Goal: Task Accomplishment & Management: Manage account settings

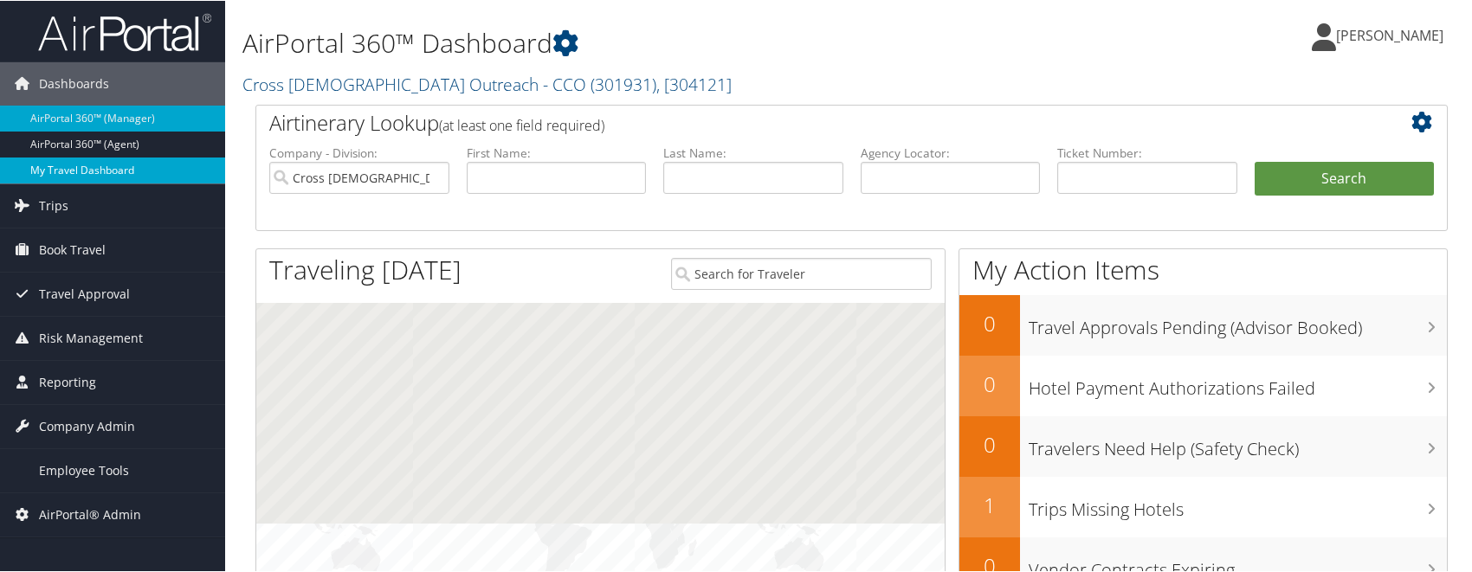
click at [83, 167] on link "My Travel Dashboard" at bounding box center [112, 170] width 225 height 26
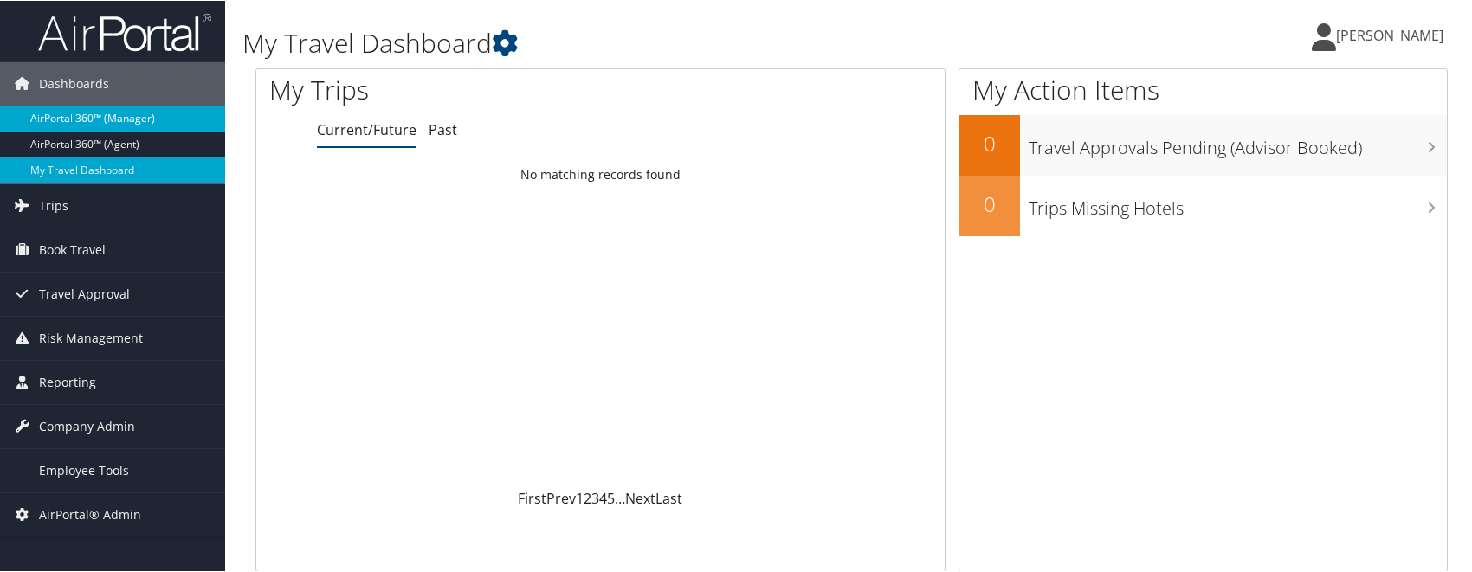
click at [107, 119] on link "AirPortal 360™ (Manager)" at bounding box center [112, 118] width 225 height 26
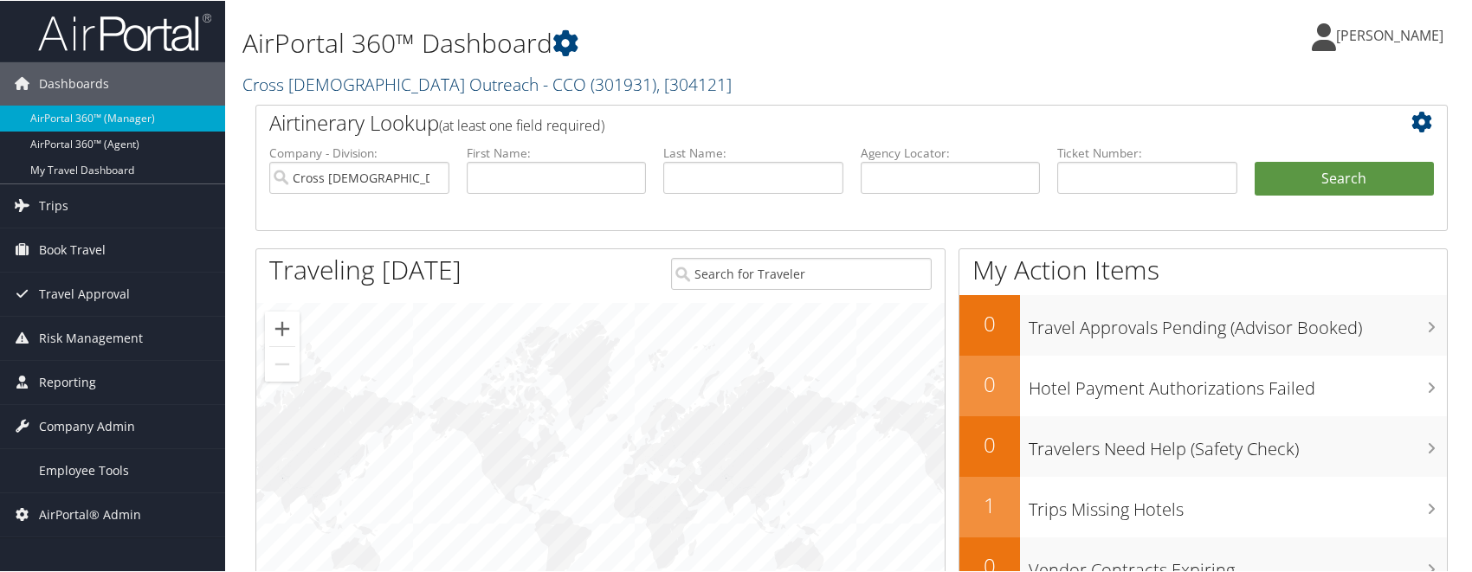
click at [418, 83] on link "Cross Catholic Outreach - CCO ( 301931 ) , [ 304121 ]" at bounding box center [486, 83] width 489 height 23
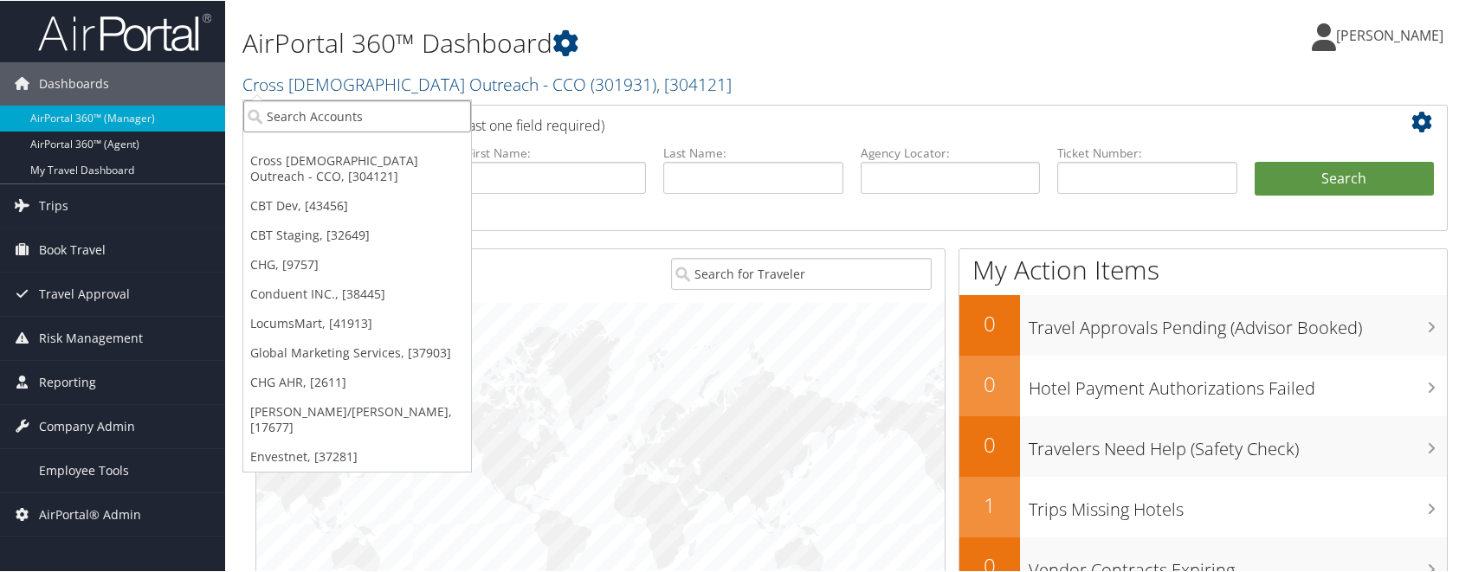
click at [353, 109] on input "search" at bounding box center [357, 116] width 228 height 32
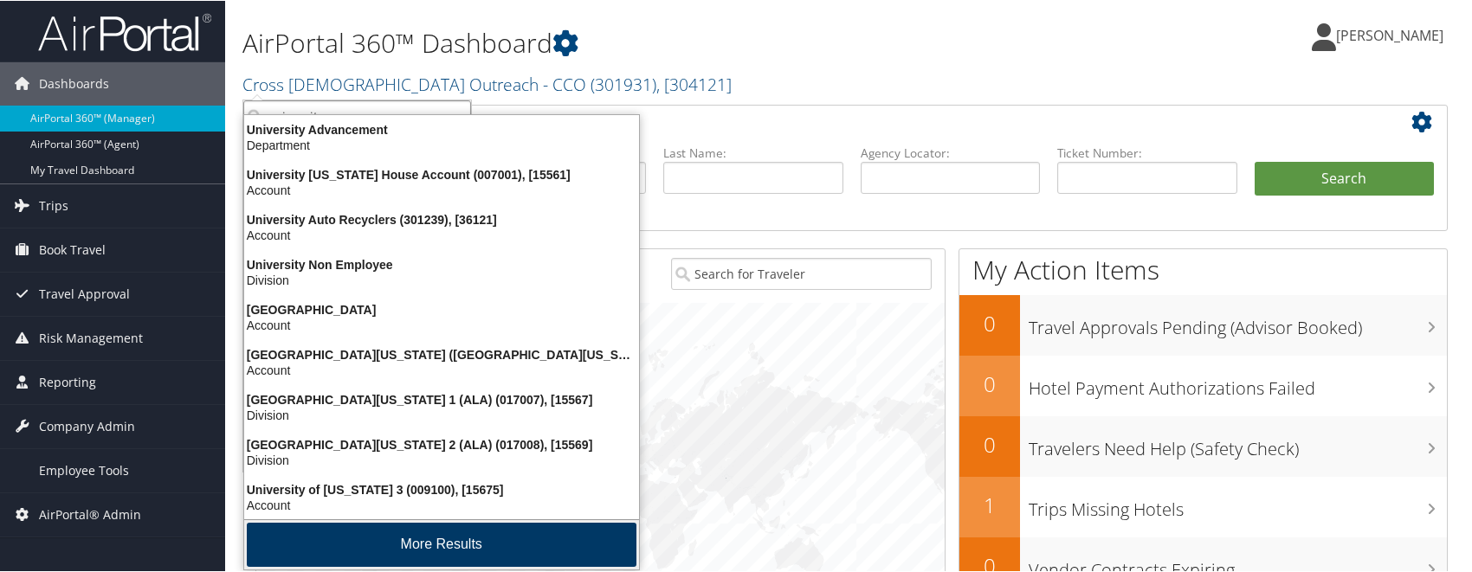
click at [411, 543] on button "More Results" at bounding box center [442, 544] width 390 height 44
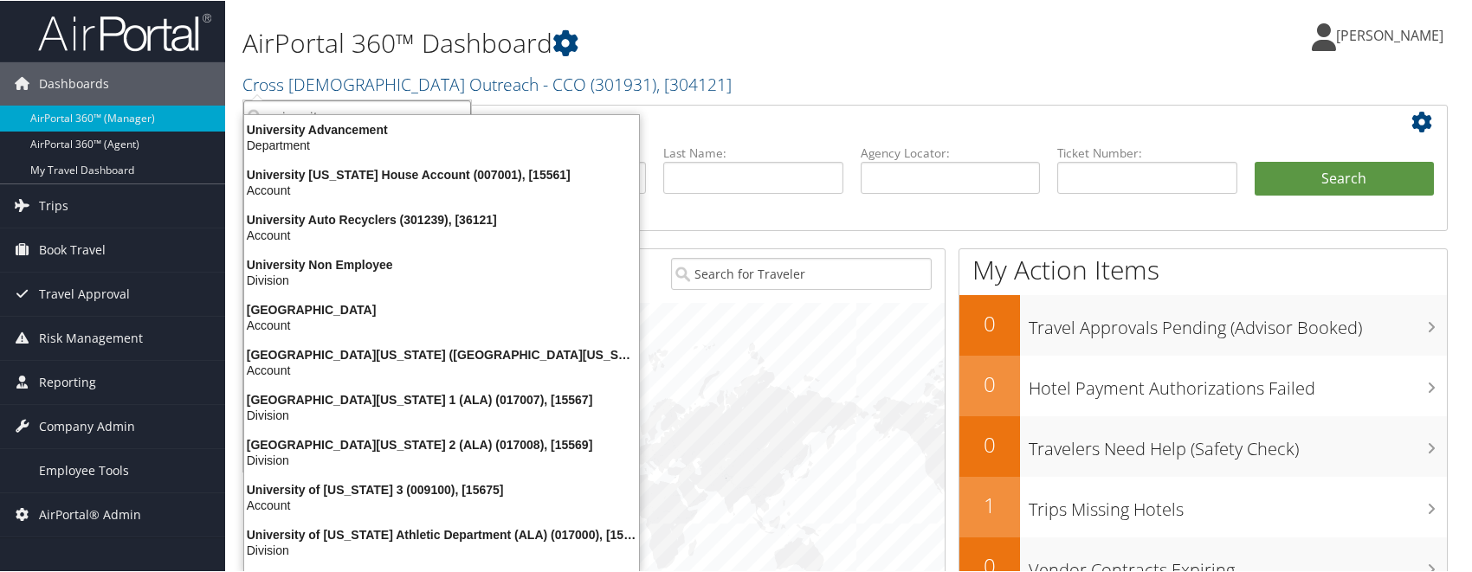
type input "university"
click at [760, 87] on h2 "Cross Catholic Outreach - CCO ( 301931 ) , [ 304121 ]" at bounding box center [648, 82] width 812 height 29
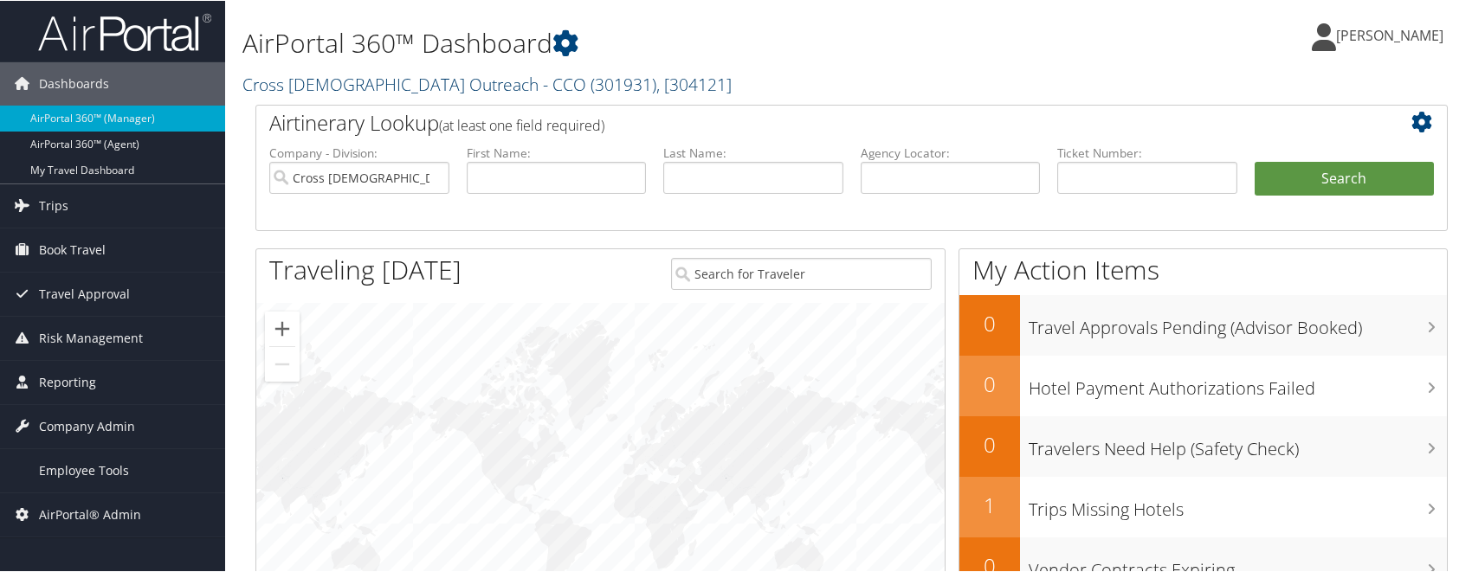
click at [361, 82] on link "Cross Catholic Outreach - CCO ( 301931 ) , [ 304121 ]" at bounding box center [486, 83] width 489 height 23
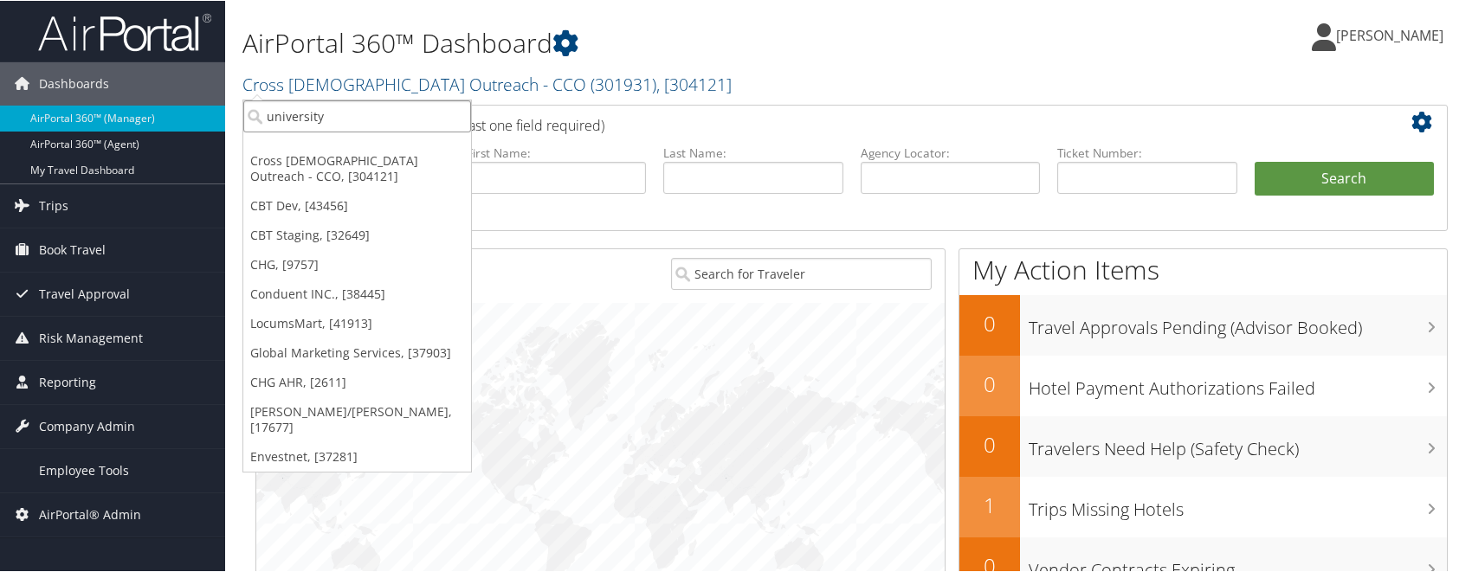
click at [348, 119] on input "university" at bounding box center [357, 116] width 228 height 32
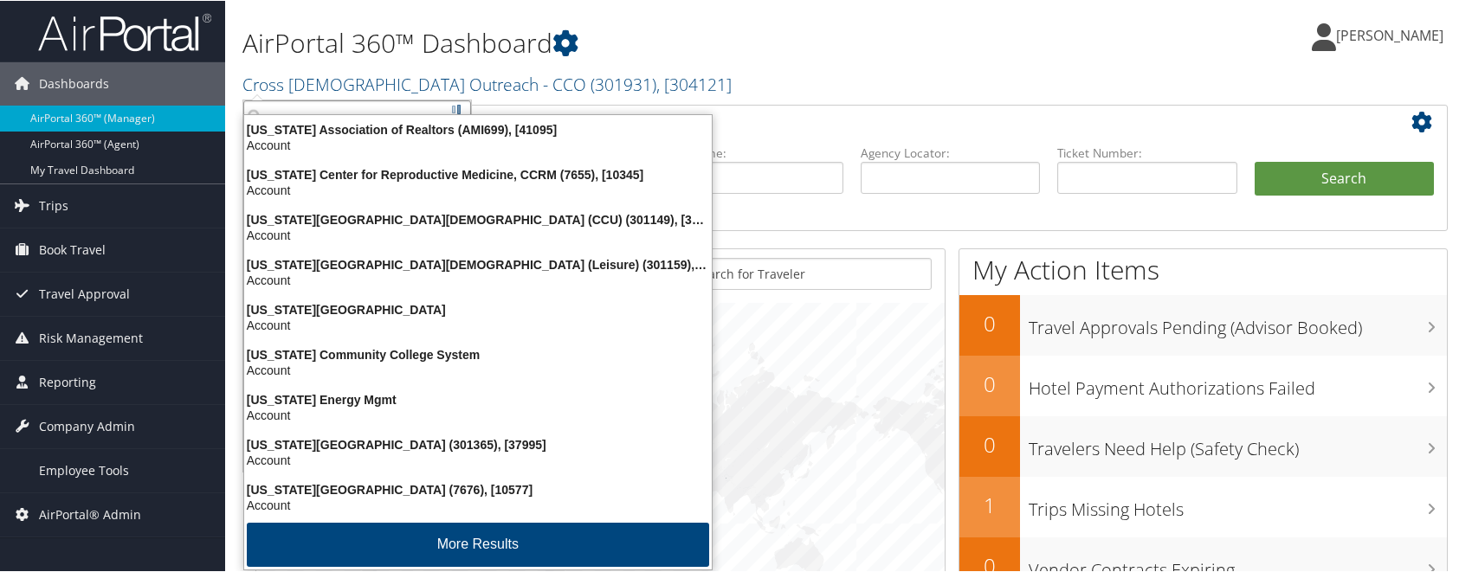
type input "c"
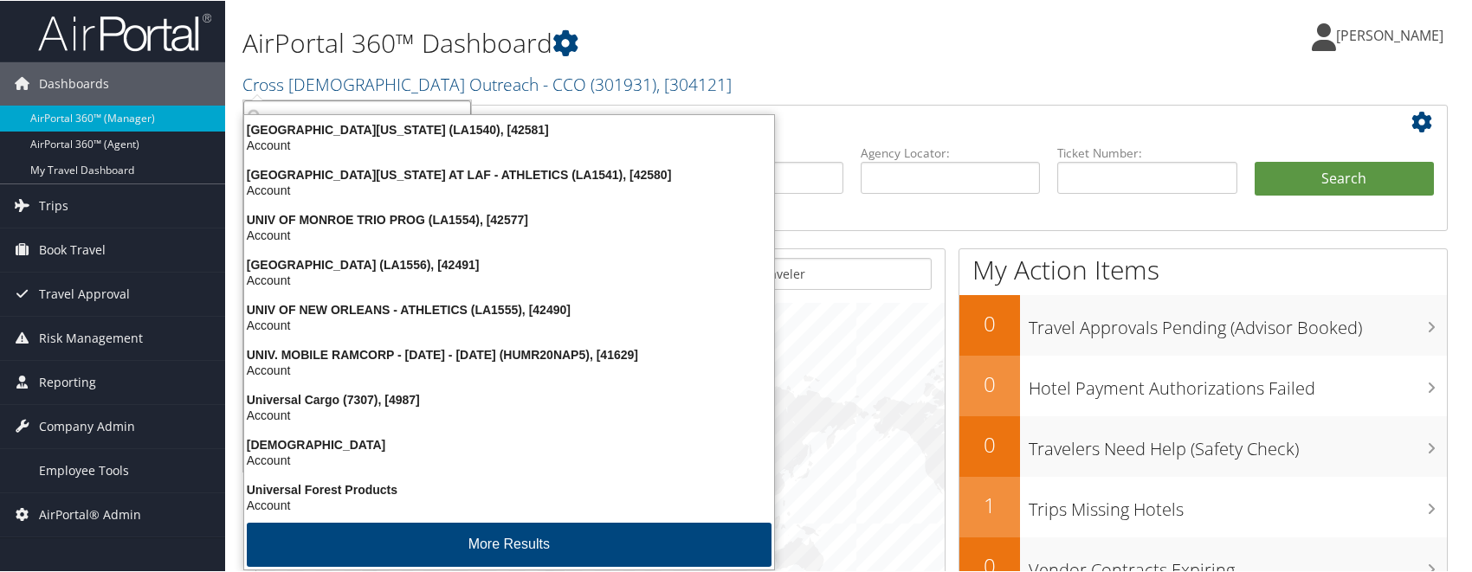
type input "u"
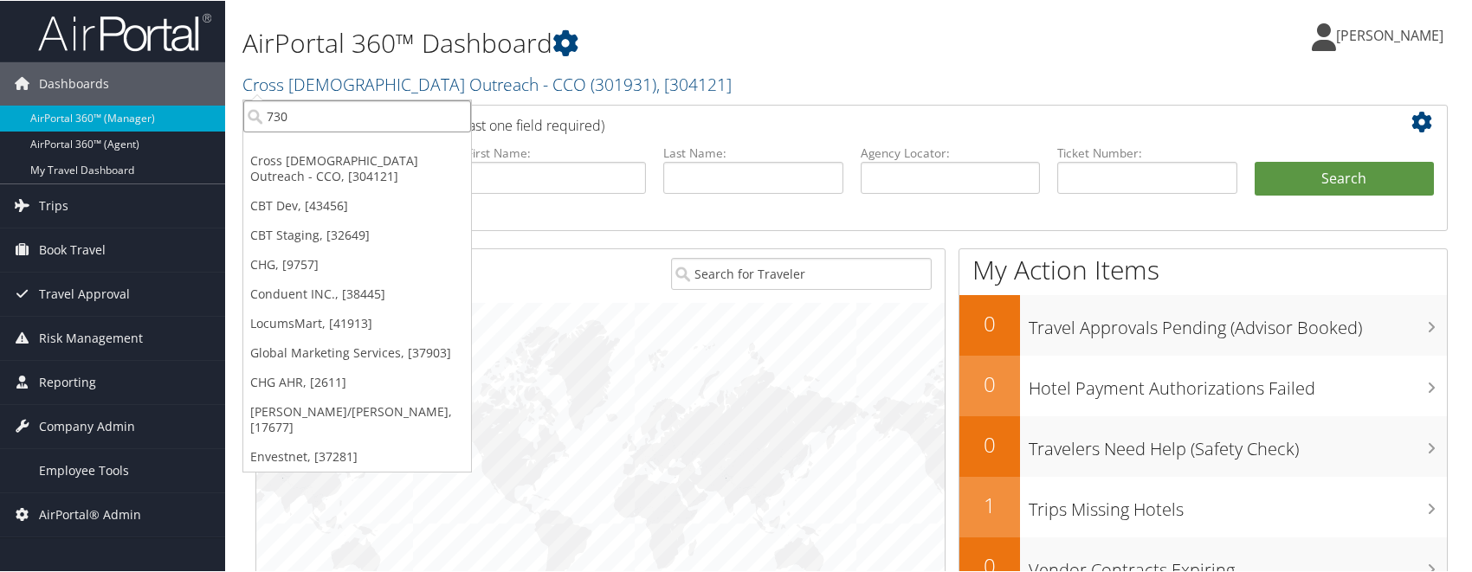
type input "7309"
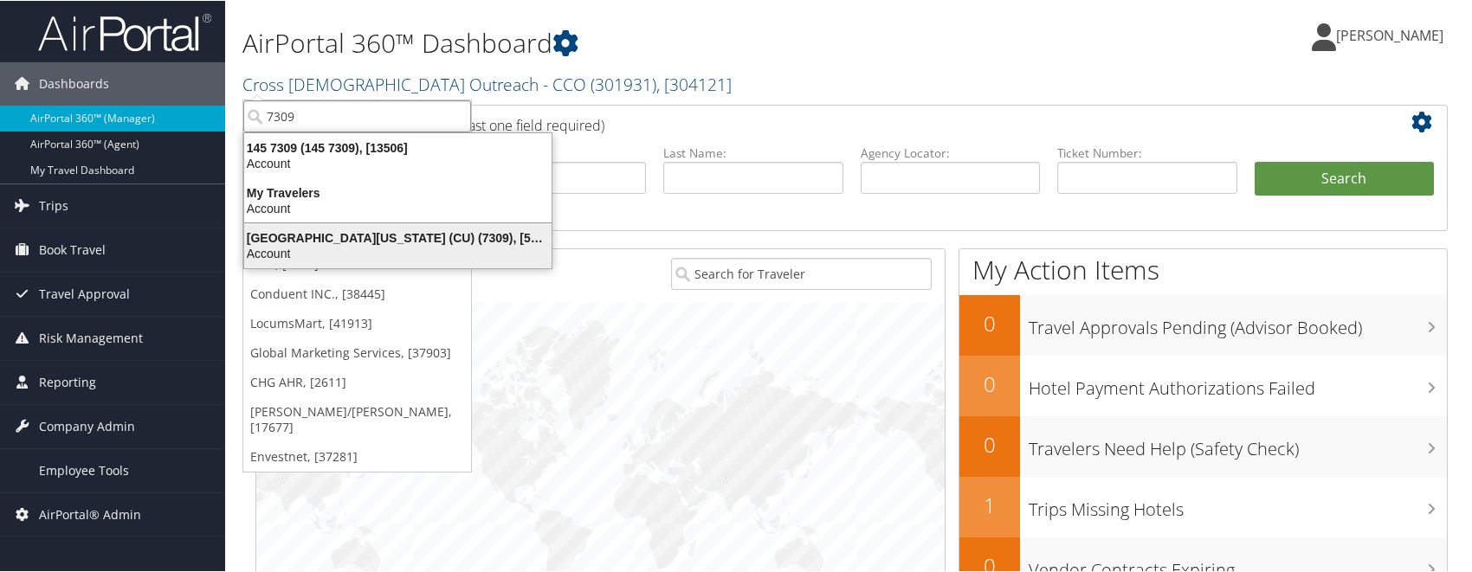
click at [369, 245] on div "Account" at bounding box center [398, 253] width 328 height 16
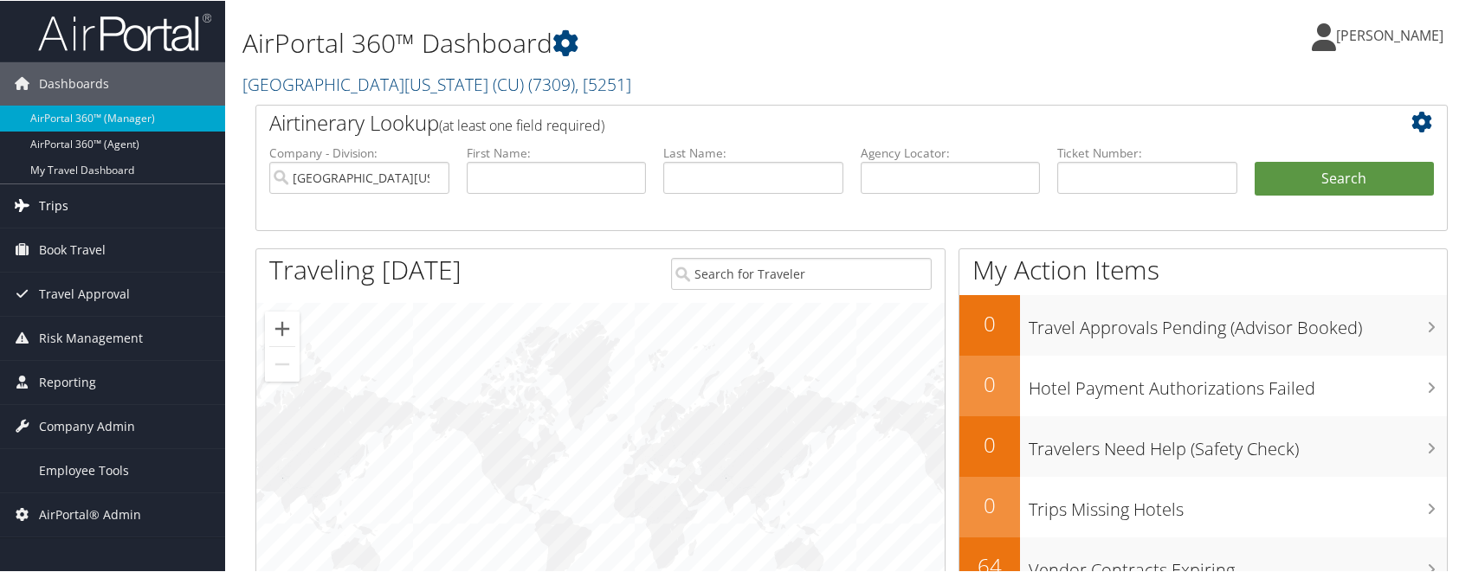
click at [58, 206] on span "Trips" at bounding box center [53, 205] width 29 height 43
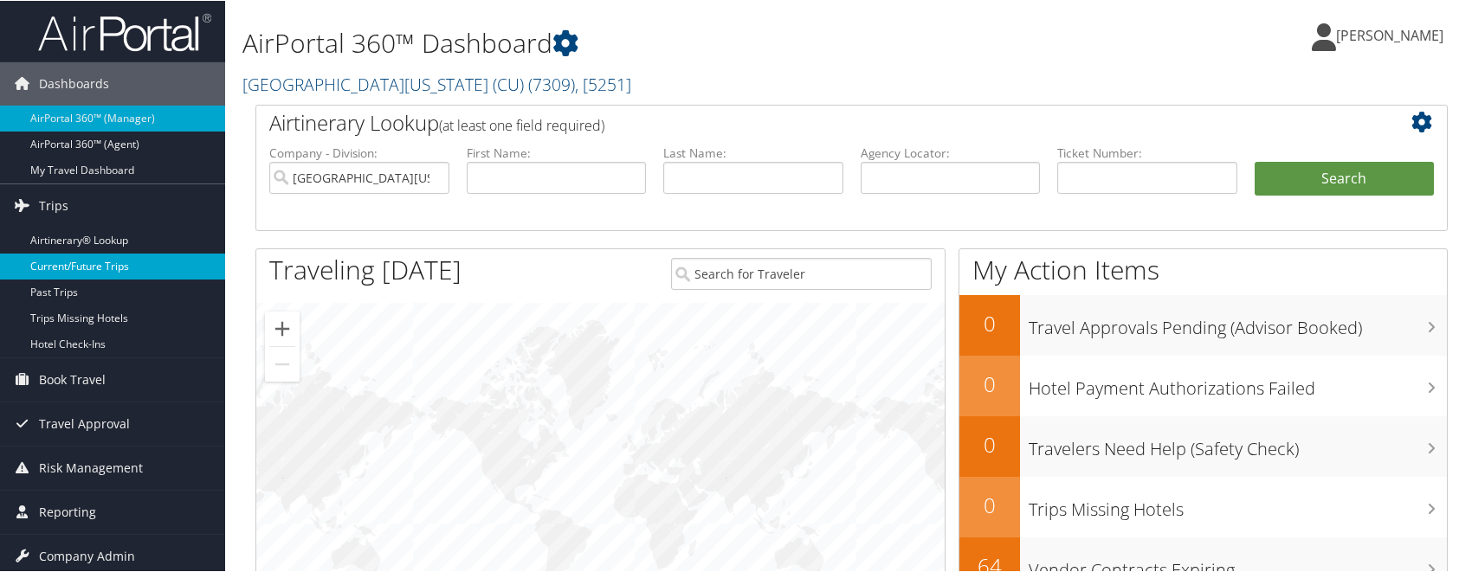
click at [93, 264] on link "Current/Future Trips" at bounding box center [112, 266] width 225 height 26
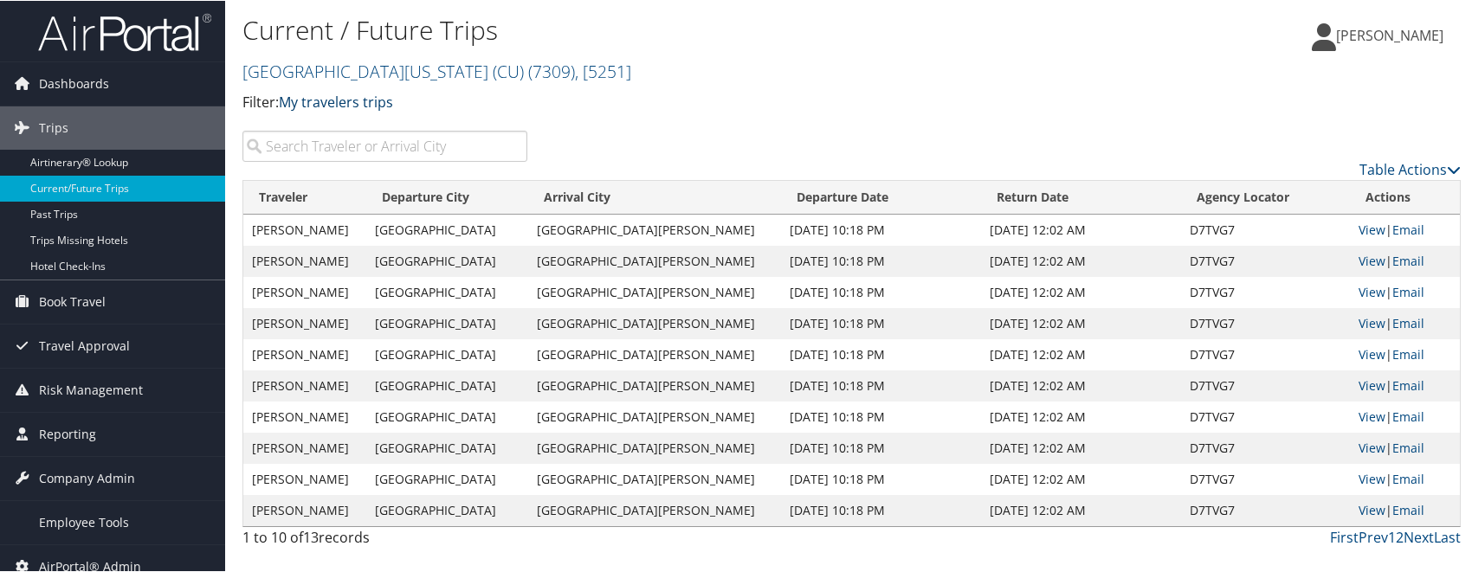
click at [365, 104] on link "My travelers trips" at bounding box center [336, 101] width 114 height 19
click at [358, 123] on link "My trips" at bounding box center [397, 128] width 228 height 29
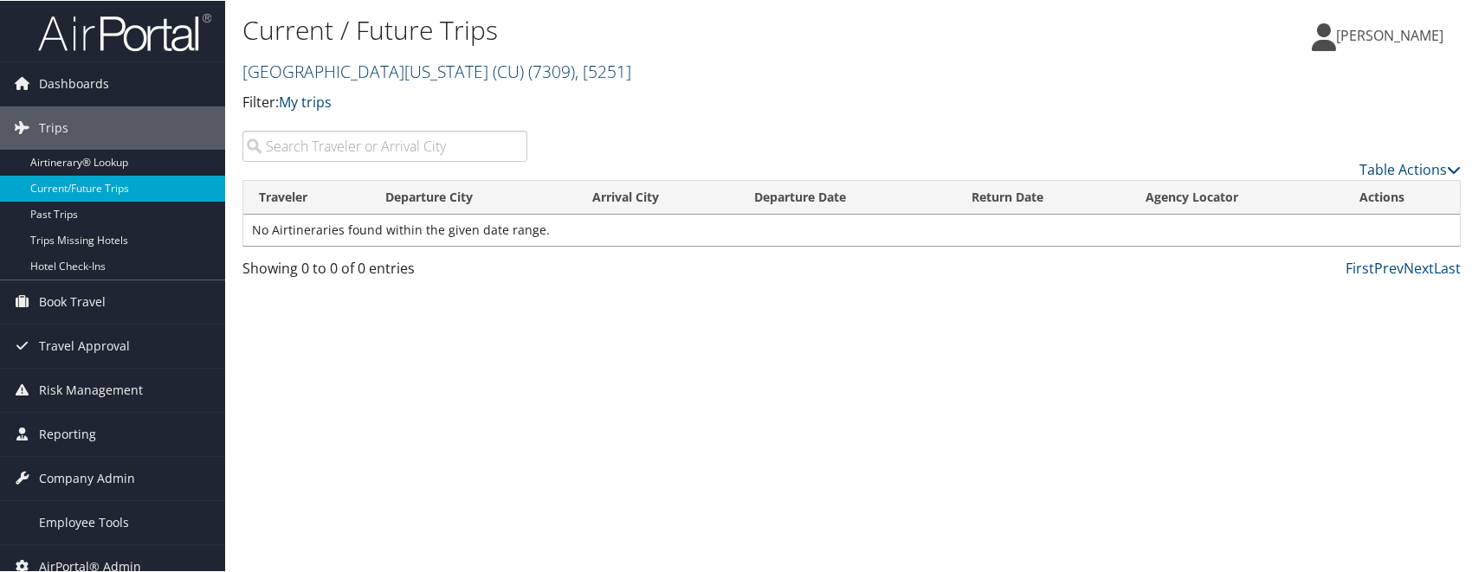
click at [528, 67] on span "( 7309 )" at bounding box center [551, 70] width 47 height 23
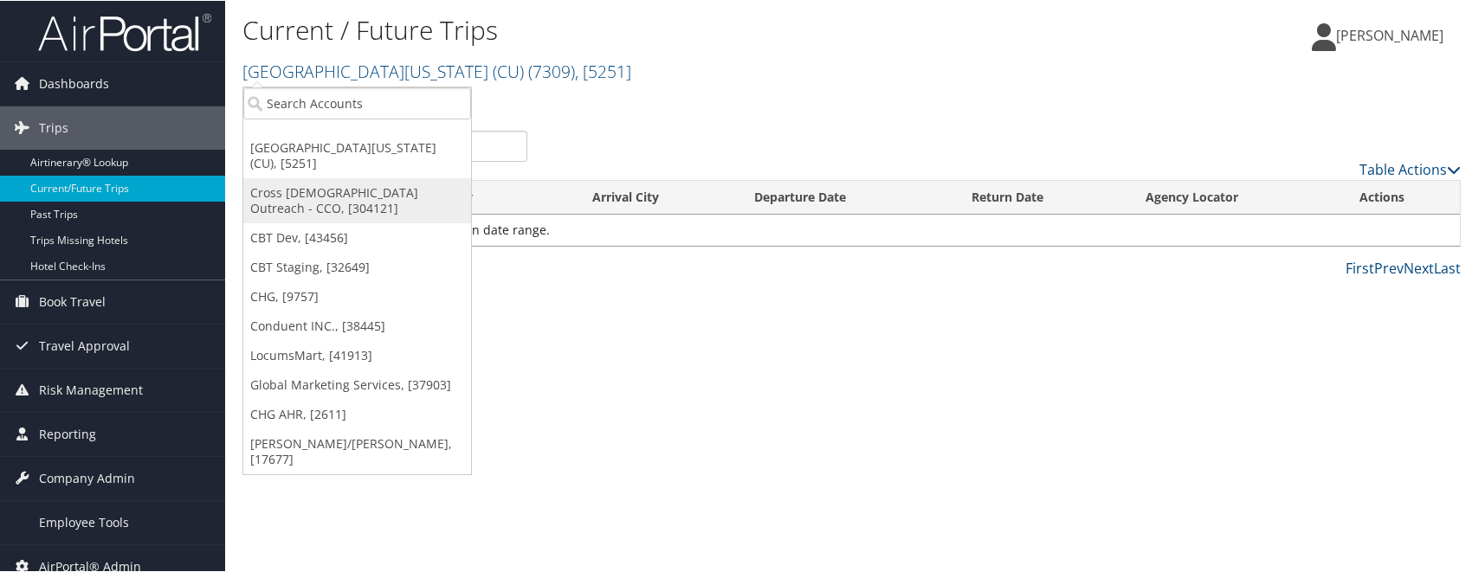
click at [320, 178] on link "Cross [DEMOGRAPHIC_DATA] Outreach - CCO, [304121]" at bounding box center [357, 200] width 228 height 45
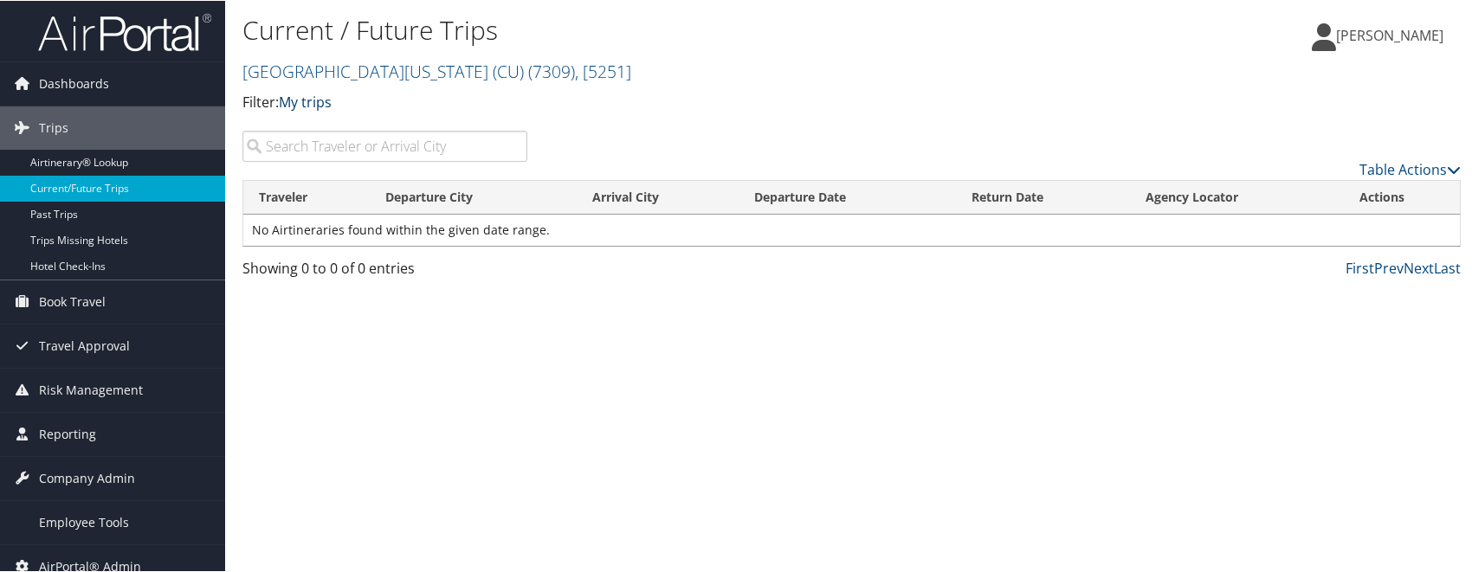
click at [319, 98] on link "My trips" at bounding box center [305, 101] width 53 height 19
click at [320, 123] on link "My travelers trips" at bounding box center [397, 128] width 228 height 29
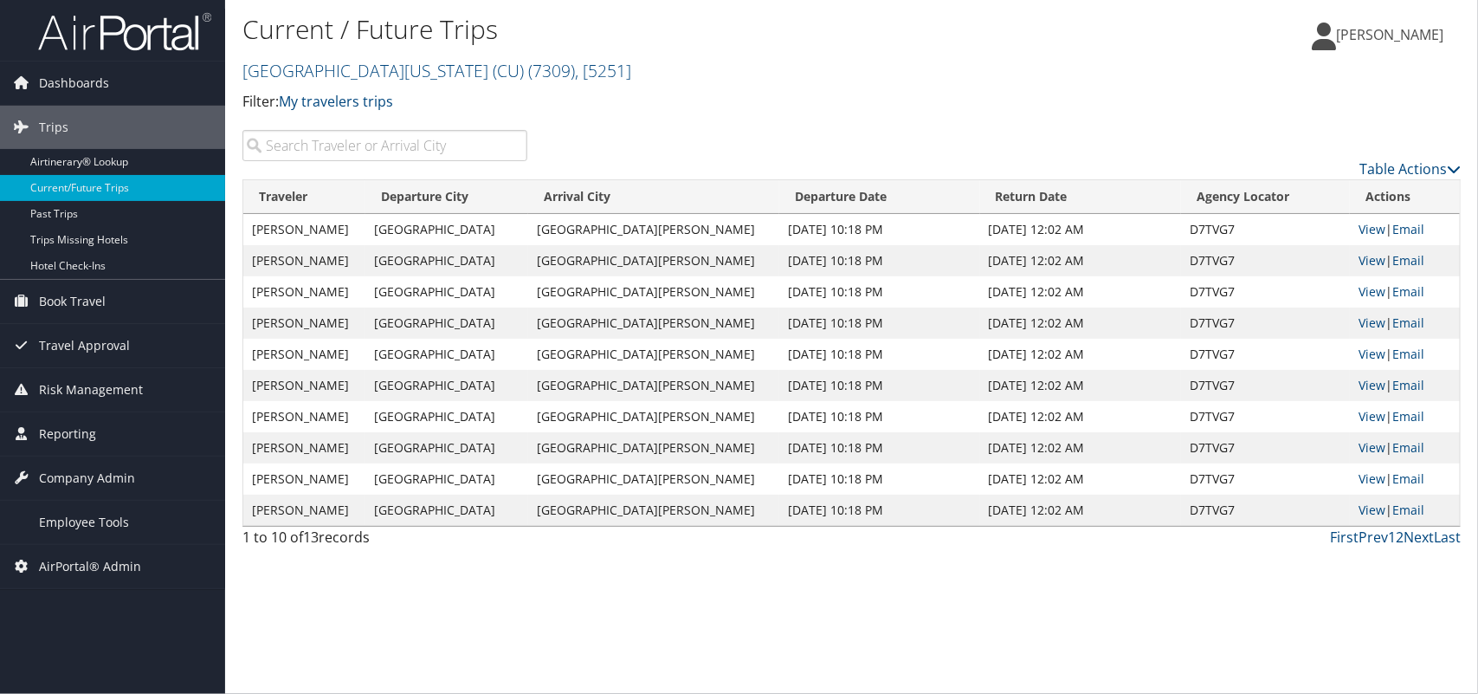
click at [1024, 122] on div "Current / Future Trips [GEOGRAPHIC_DATA][US_STATE] (CU) ( 7309 ) , [ 5251 ] [GE…" at bounding box center [648, 69] width 812 height 121
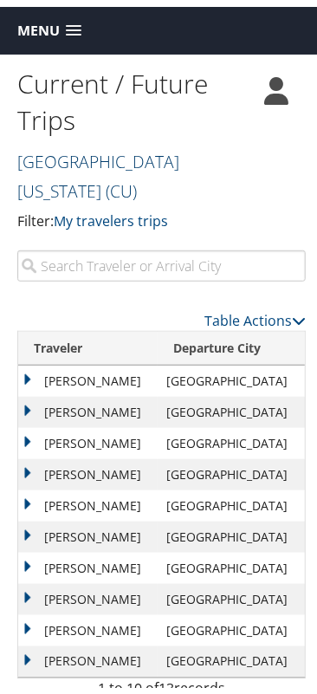
click at [179, 158] on link "[GEOGRAPHIC_DATA][US_STATE] (CU) ( 7309 ) , [ 5251 ]" at bounding box center [98, 169] width 162 height 53
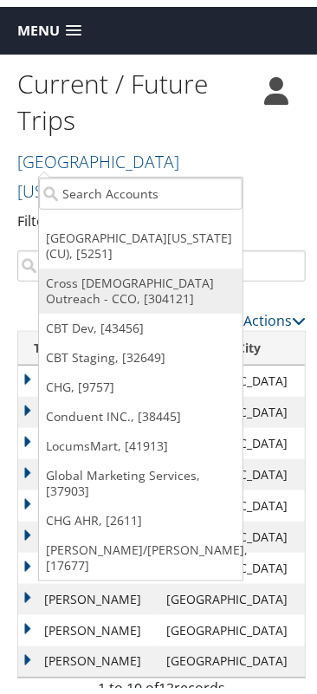
click at [145, 281] on link "Cross [DEMOGRAPHIC_DATA] Outreach - CCO, [304121]" at bounding box center [140, 284] width 203 height 45
